Goal: Find specific page/section: Find specific page/section

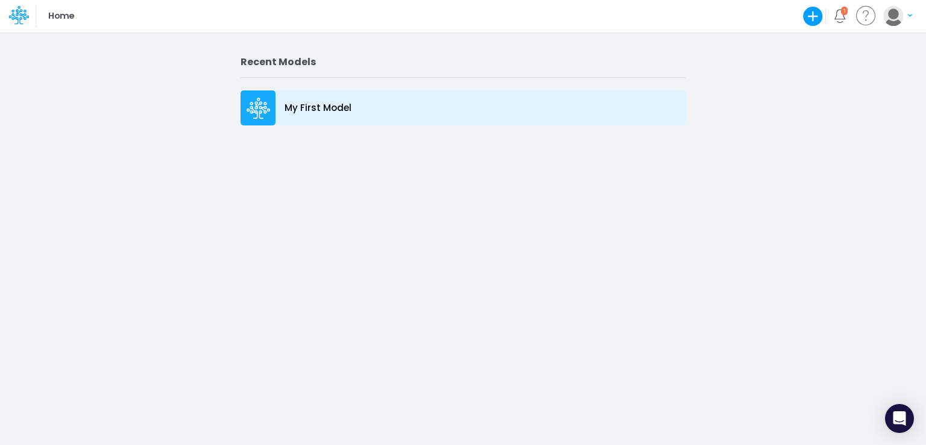
click at [274, 105] on div at bounding box center [258, 107] width 35 height 35
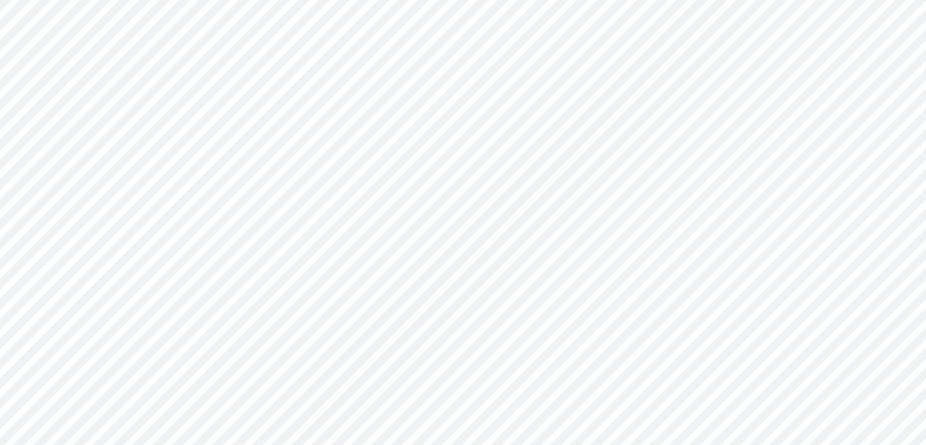
type input "0"
